Goal: Task Accomplishment & Management: Complete application form

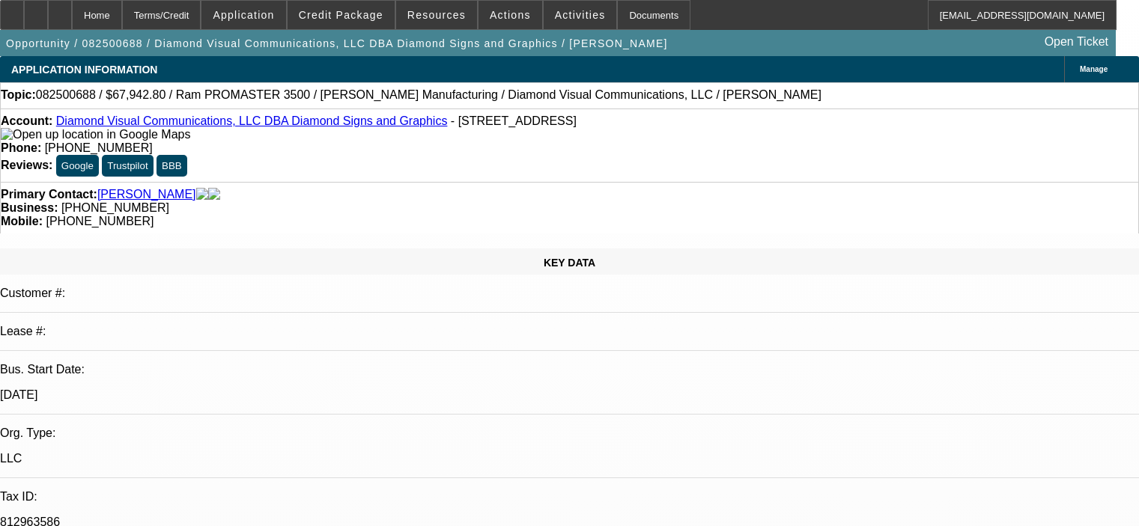
select select "0.1"
select select "0"
select select "3"
select select "0"
select select "6"
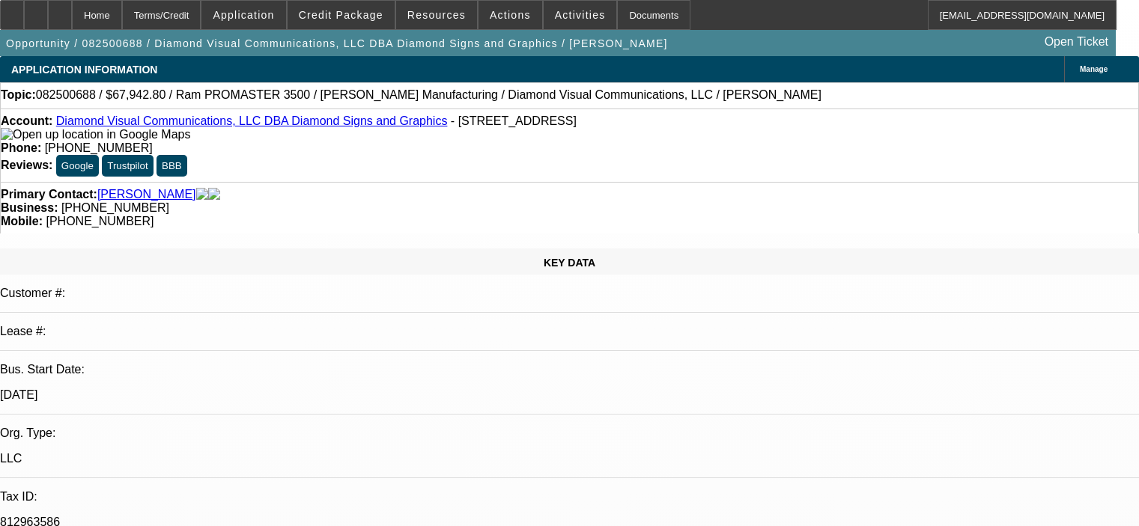
select select "0.1"
select select "0"
select select "3"
select select "0"
select select "6"
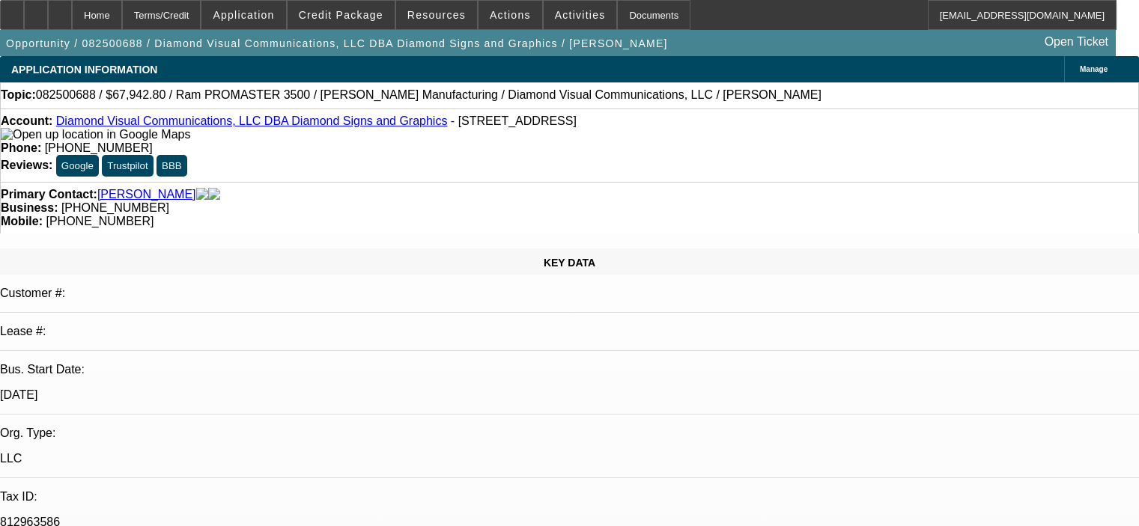
select select "0.1"
select select "0"
select select "3"
select select "0"
select select "6"
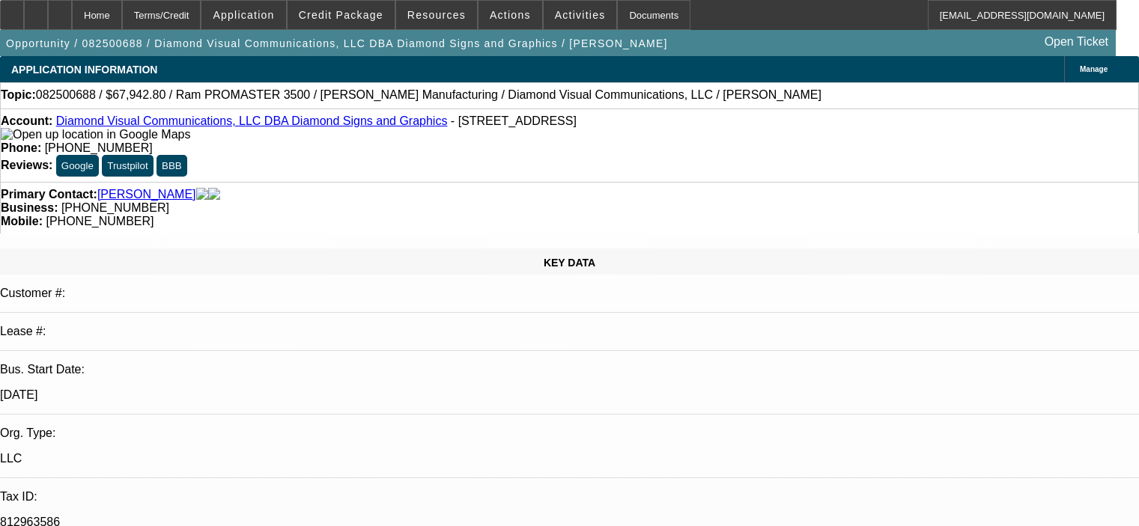
select select "0"
select select "6"
